Goal: Task Accomplishment & Management: Use online tool/utility

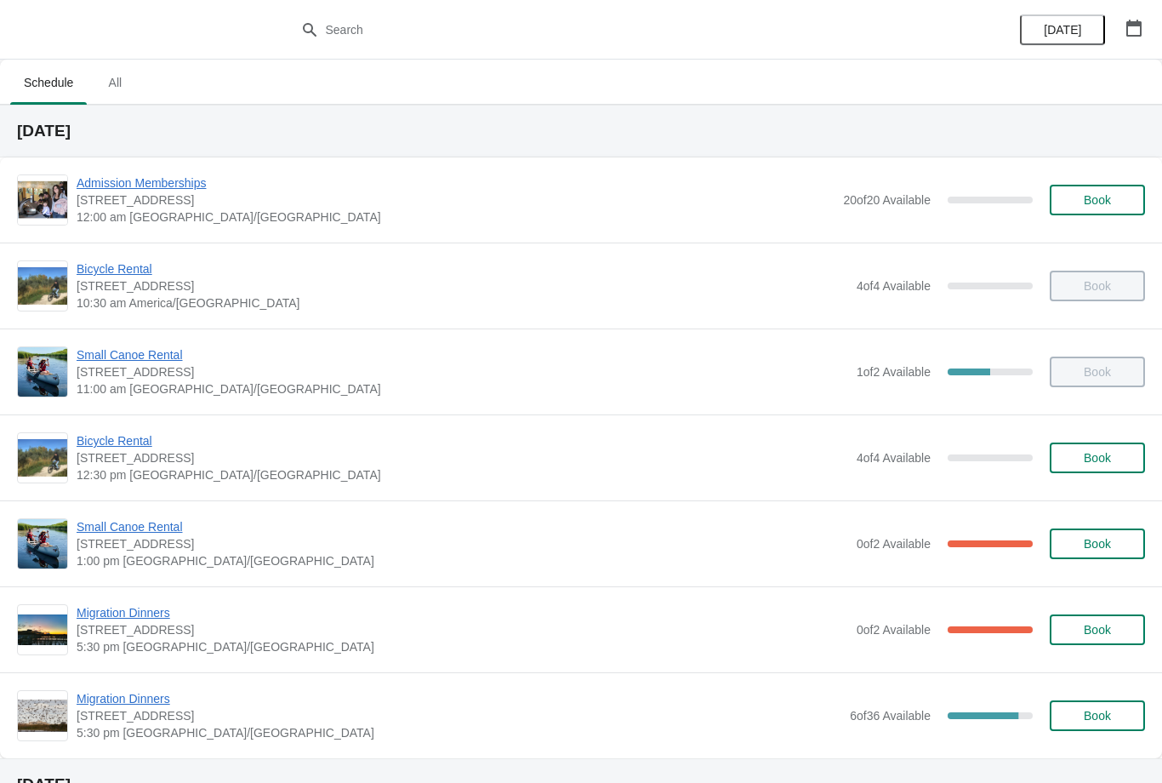
click at [117, 534] on span "Small Canoe Rental" at bounding box center [463, 526] width 772 height 17
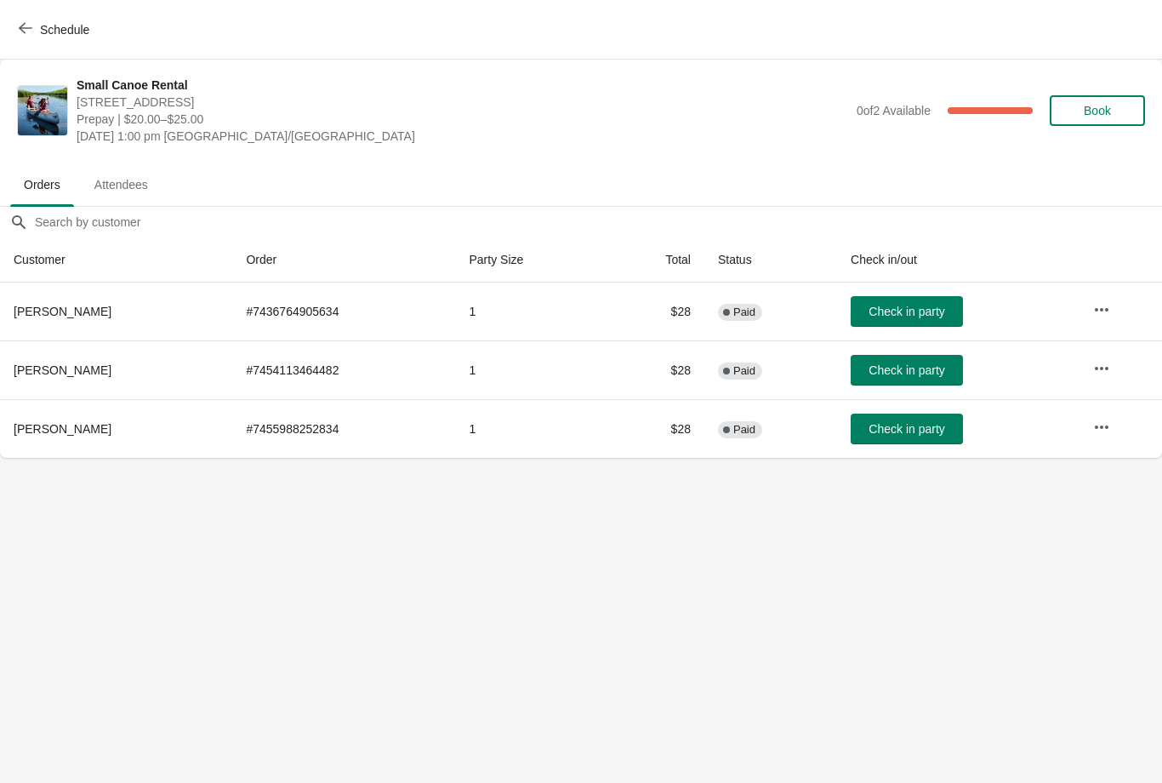
click at [876, 414] on button "Check in party" at bounding box center [907, 429] width 112 height 31
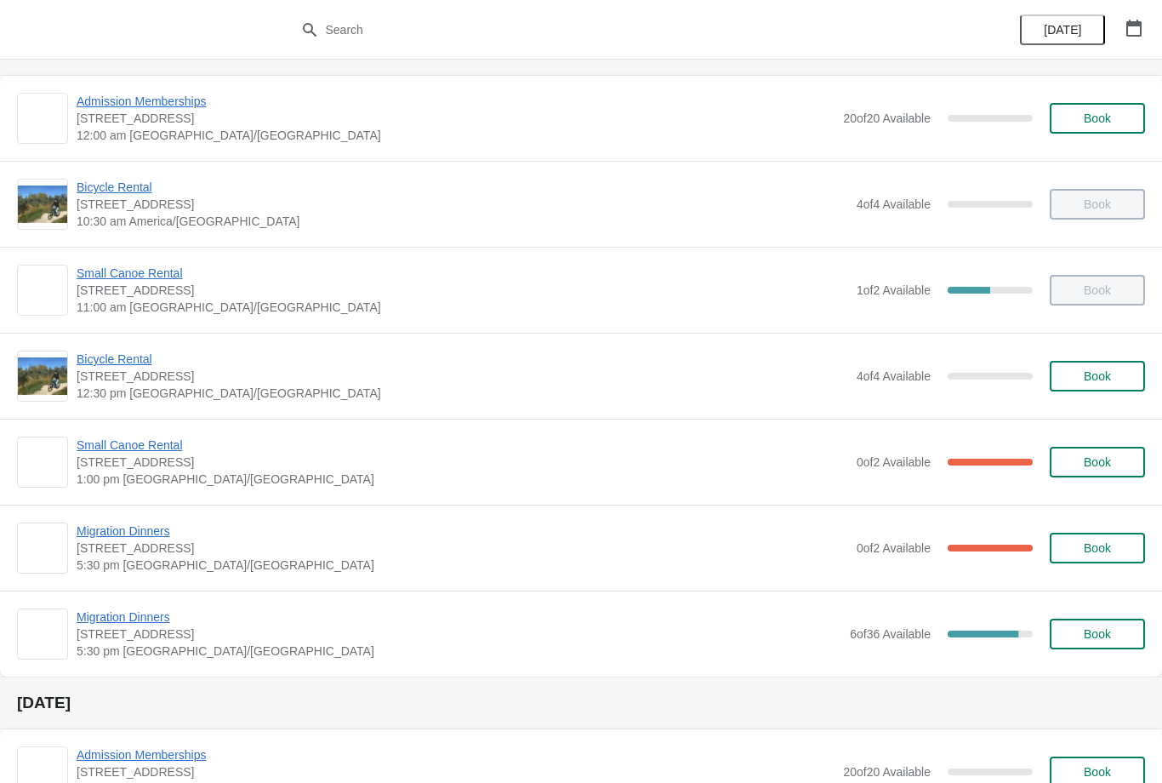
scroll to position [81, 0]
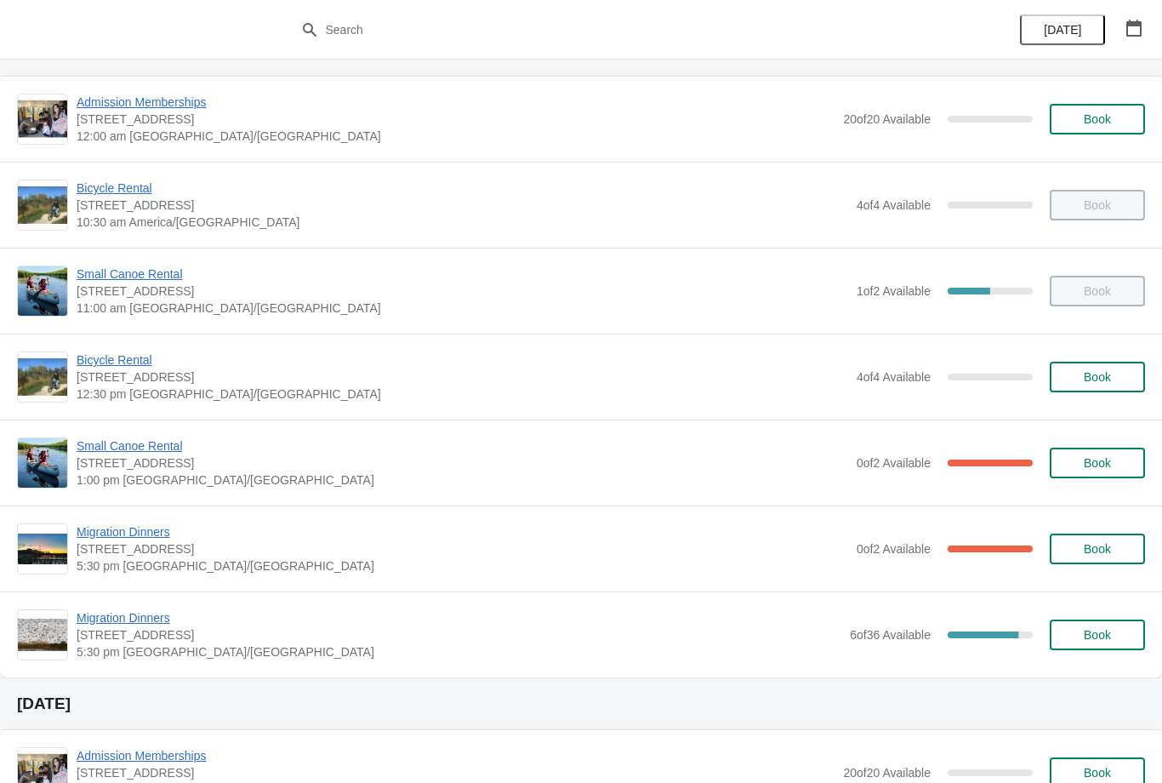
click at [146, 428] on div "Small Canoe Rental [STREET_ADDRESS] 1:00 pm America/[GEOGRAPHIC_DATA] 0 of 2 Av…" at bounding box center [581, 463] width 1162 height 86
click at [163, 454] on span "Small Canoe Rental" at bounding box center [463, 445] width 772 height 17
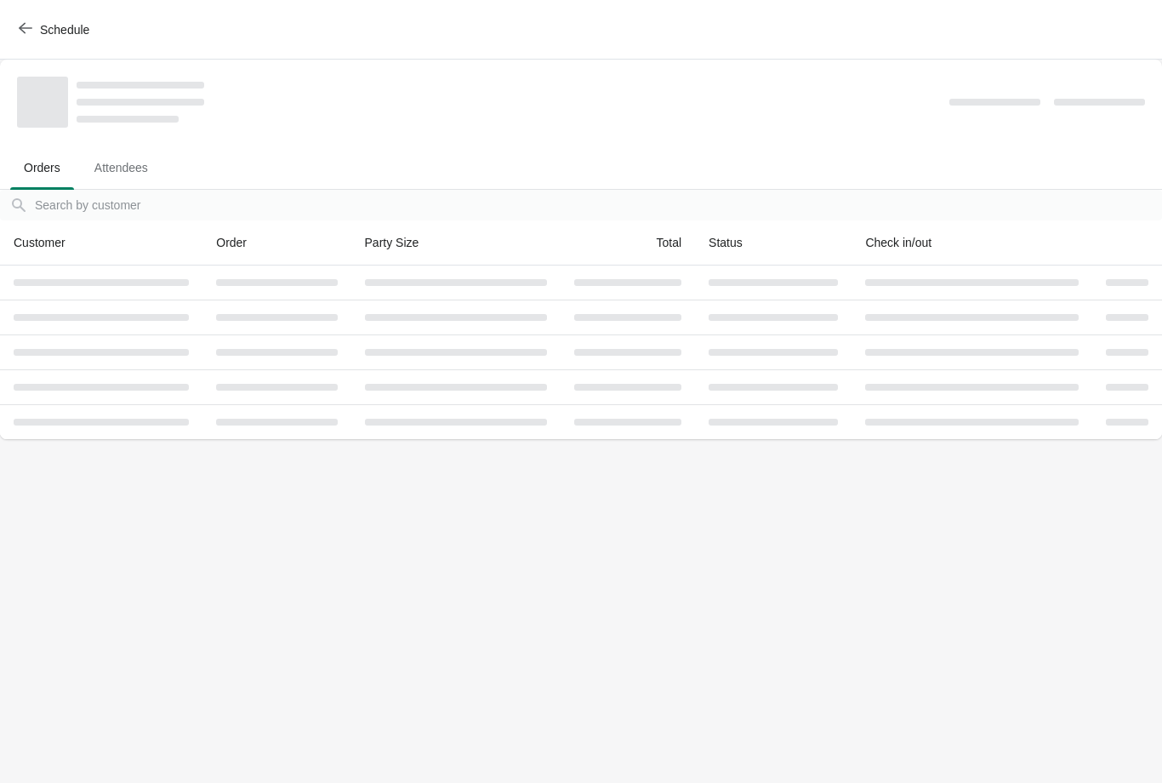
scroll to position [0, 0]
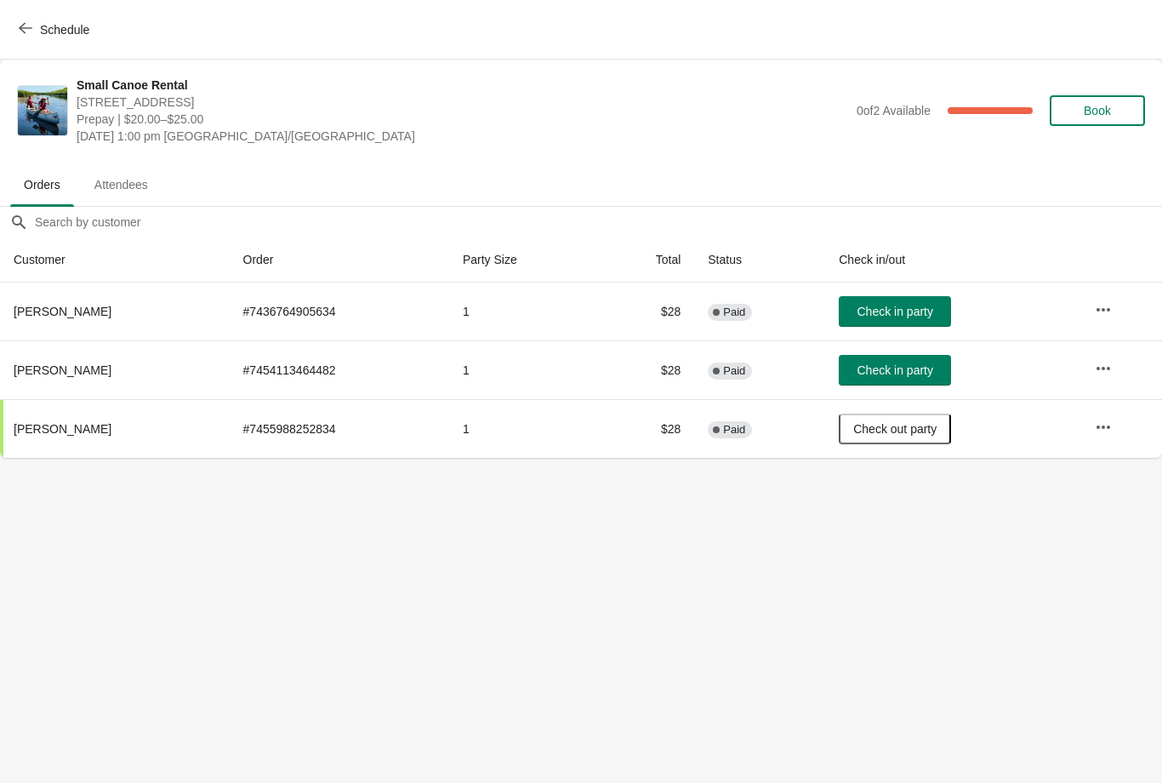
click at [920, 300] on button "Check in party" at bounding box center [895, 311] width 112 height 31
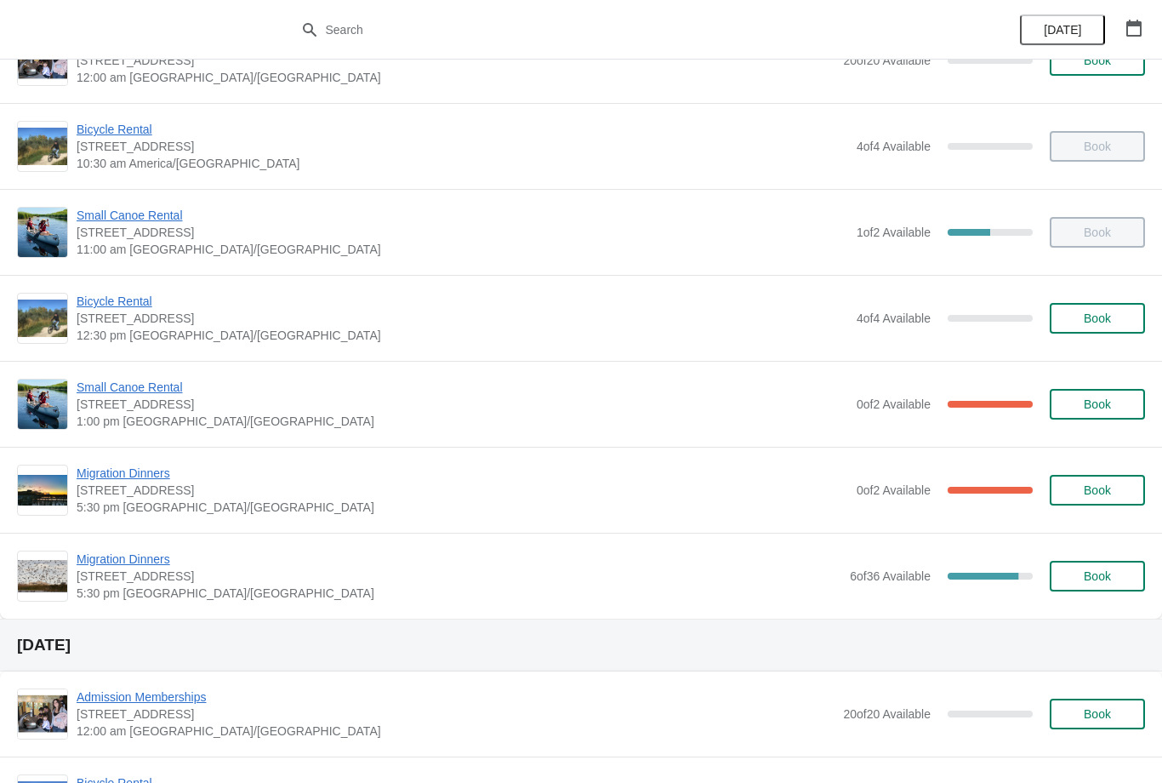
scroll to position [107, 0]
